Goal: Navigation & Orientation: Go to known website

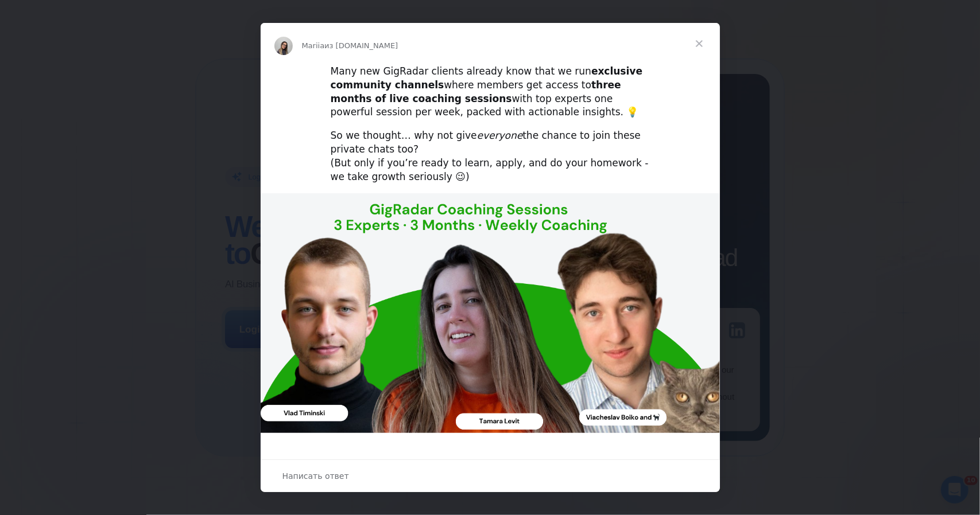
click at [701, 42] on span "Закрыть" at bounding box center [698, 43] width 41 height 41
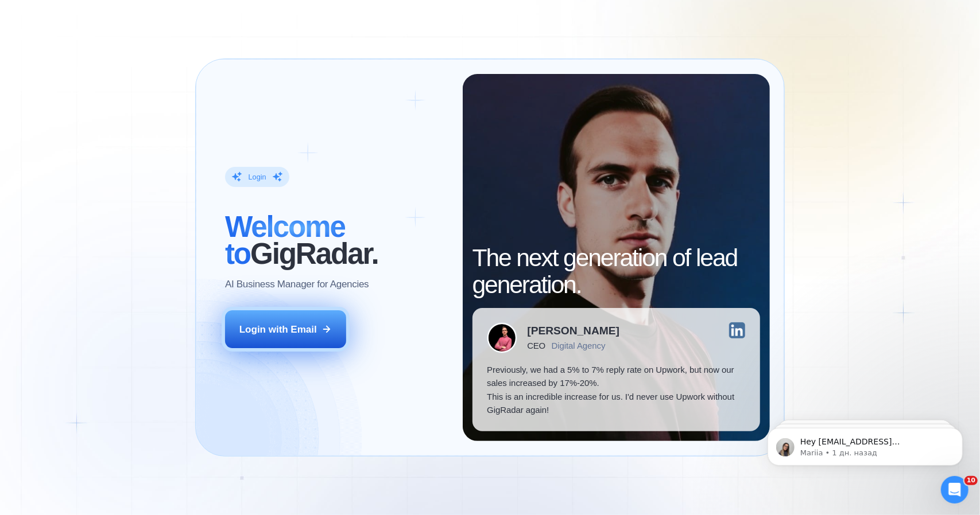
click at [292, 314] on button "Login with Email" at bounding box center [285, 329] width 121 height 38
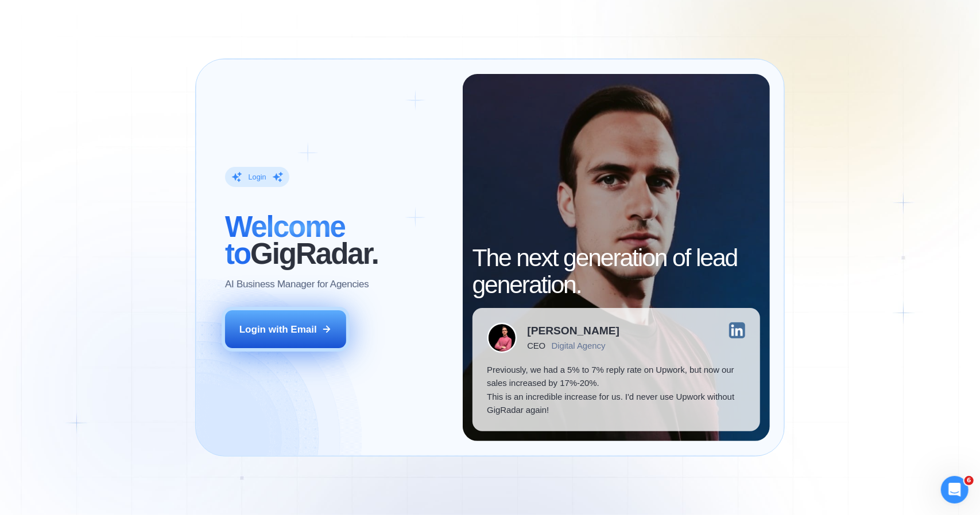
click at [323, 322] on button "Login with Email" at bounding box center [285, 329] width 121 height 38
